Goal: Transaction & Acquisition: Purchase product/service

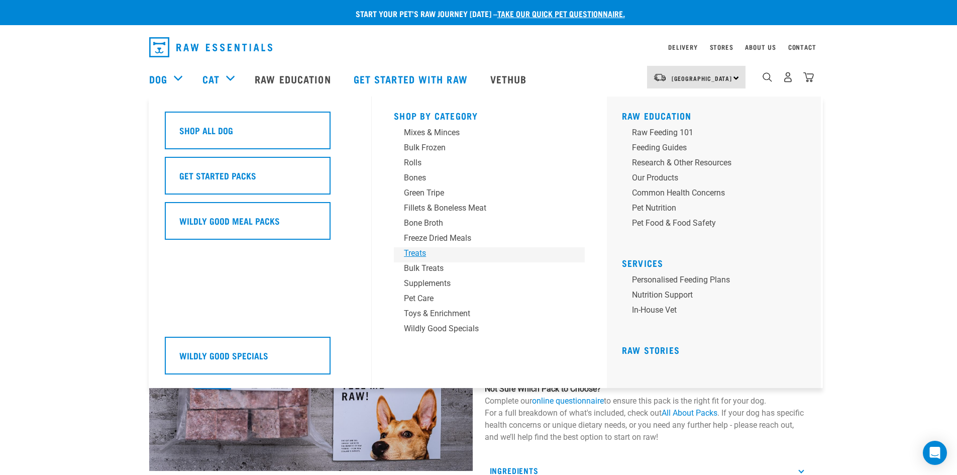
click at [417, 252] on div "Treats" at bounding box center [482, 253] width 157 height 12
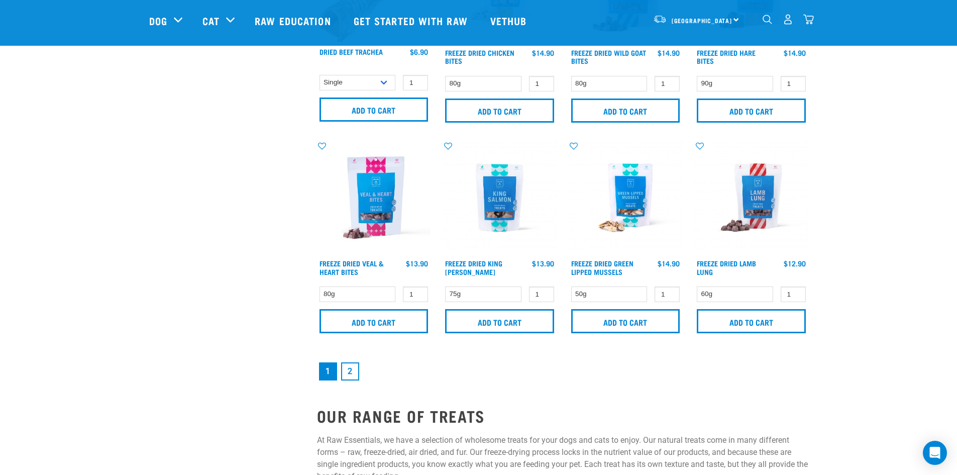
scroll to position [1407, 0]
click at [350, 372] on link "2" at bounding box center [350, 371] width 18 height 18
click at [356, 366] on link "2" at bounding box center [350, 371] width 18 height 18
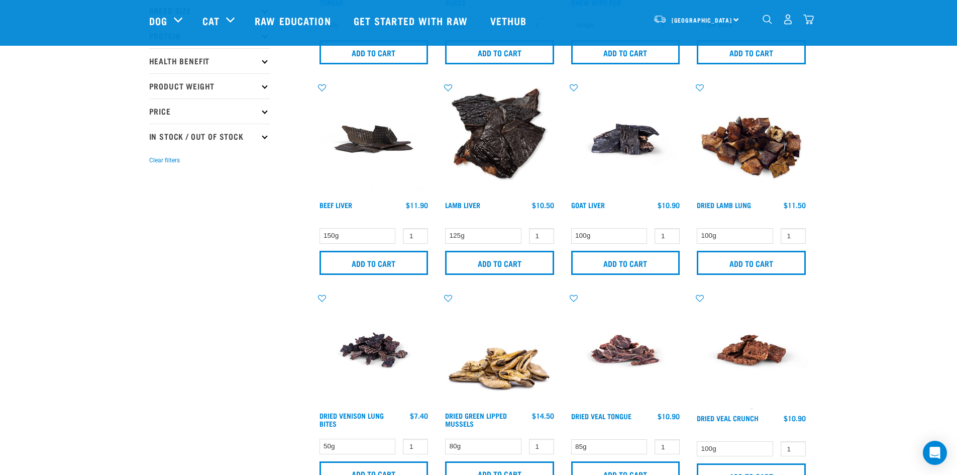
scroll to position [201, 0]
click at [351, 413] on link "Dried Venison Lung Bites" at bounding box center [352, 419] width 64 height 12
